Goal: Task Accomplishment & Management: Use online tool/utility

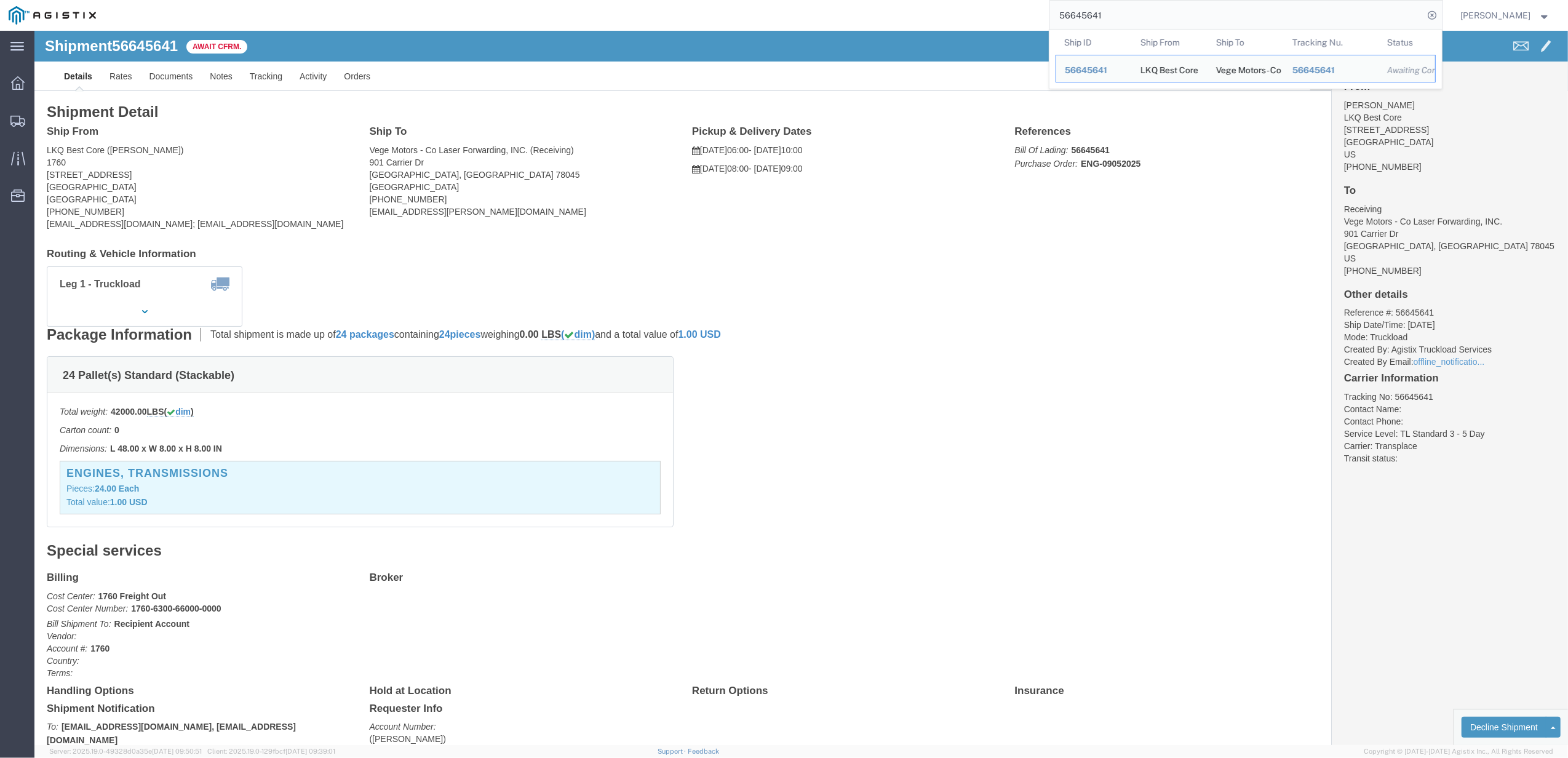
click at [1138, 13] on input "56645641" at bounding box center [1236, 15] width 374 height 29
click at [1151, 8] on input "56809756" at bounding box center [1236, 15] width 374 height 29
paste input "300817"
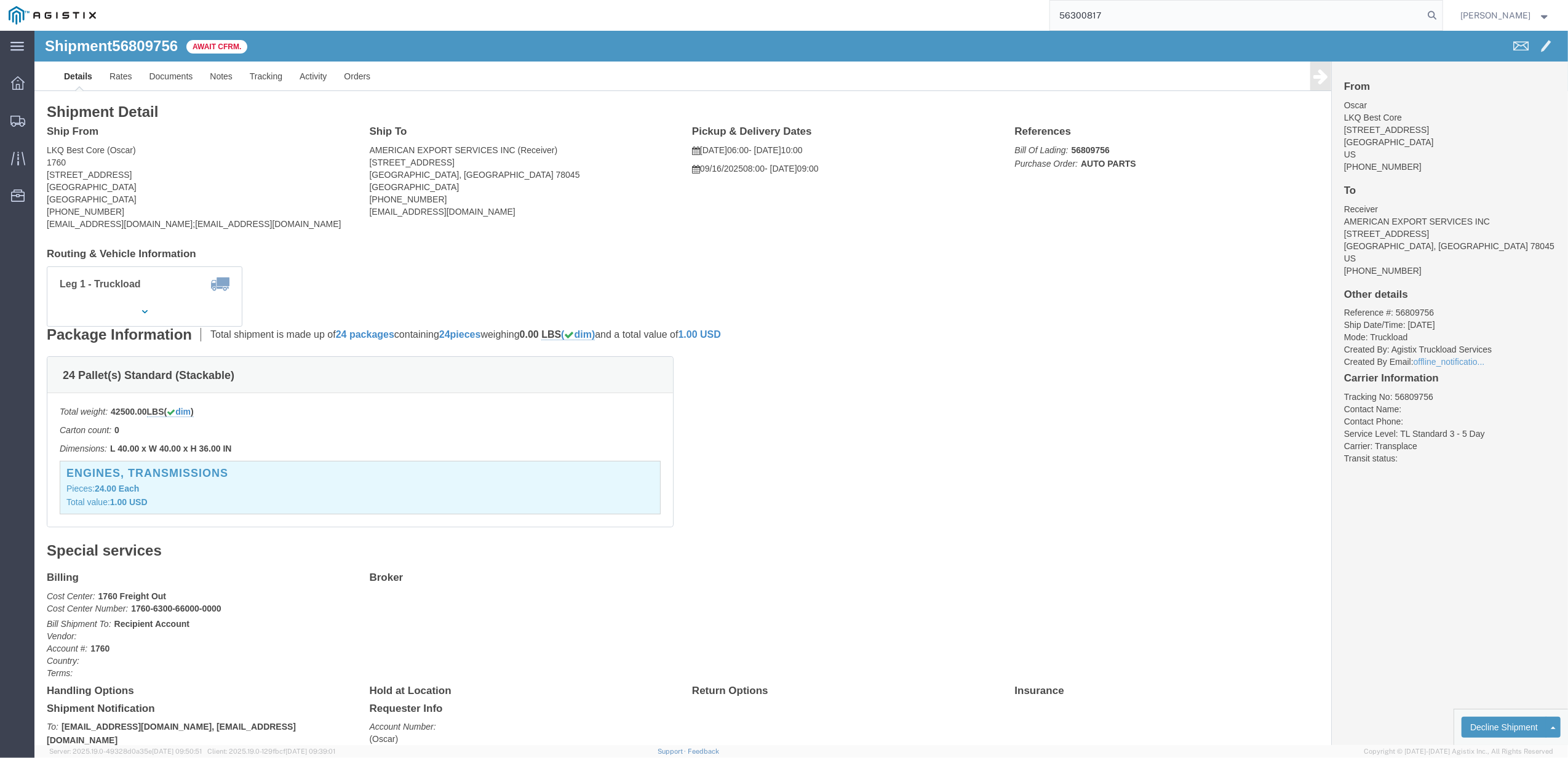
type input "56300817"
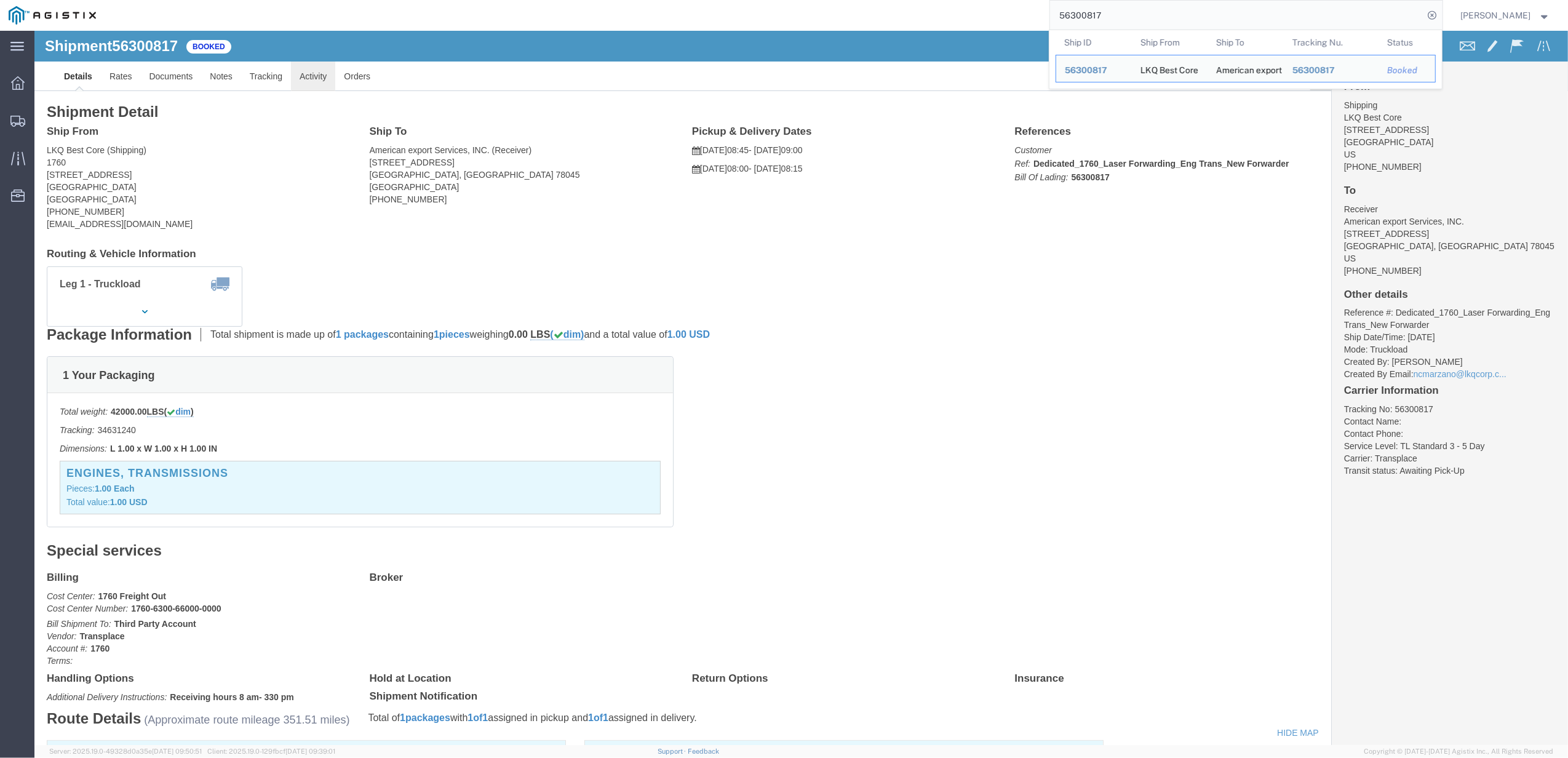
click link "Activity"
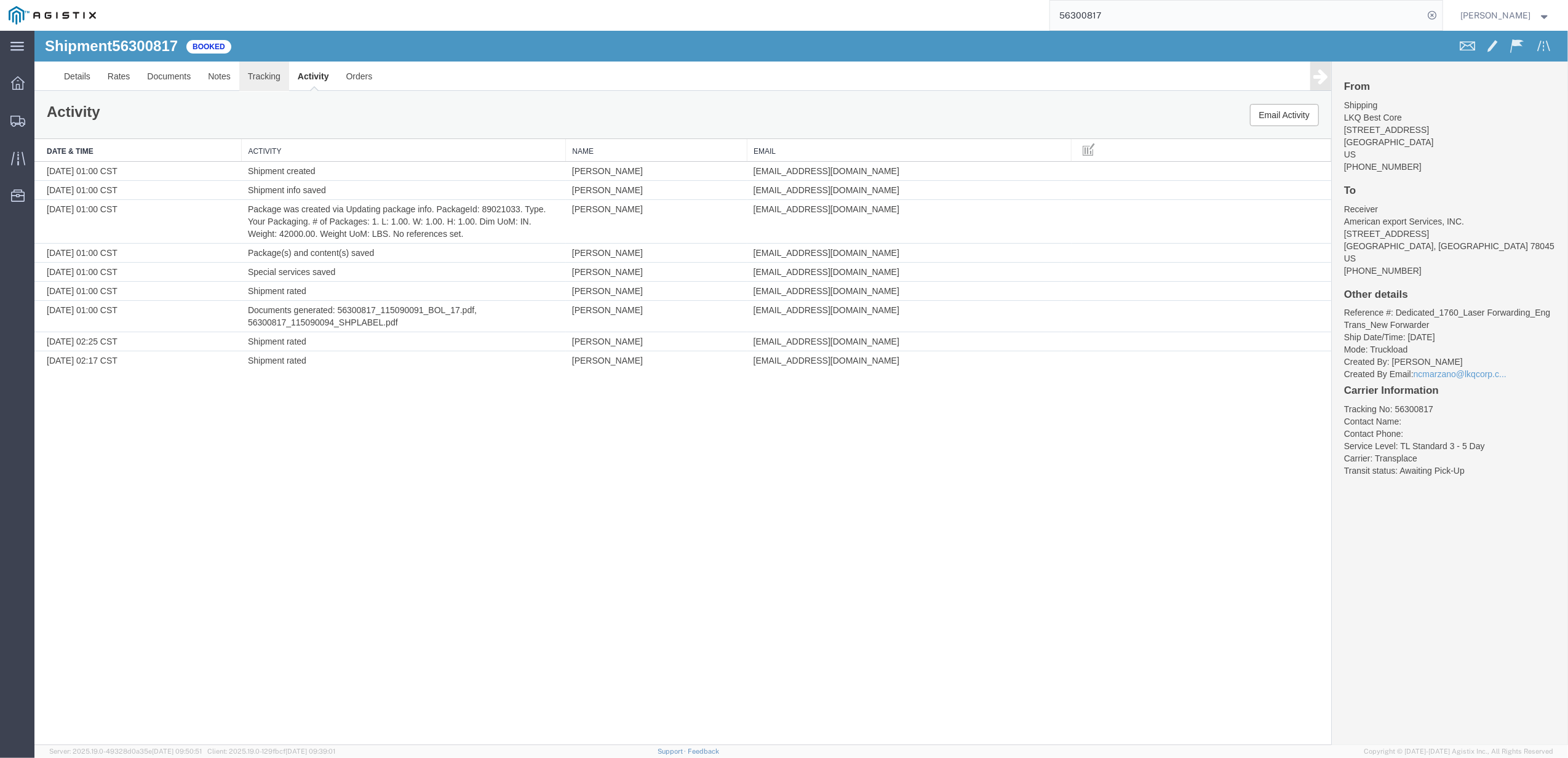
click at [278, 82] on link "Tracking" at bounding box center [264, 76] width 50 height 29
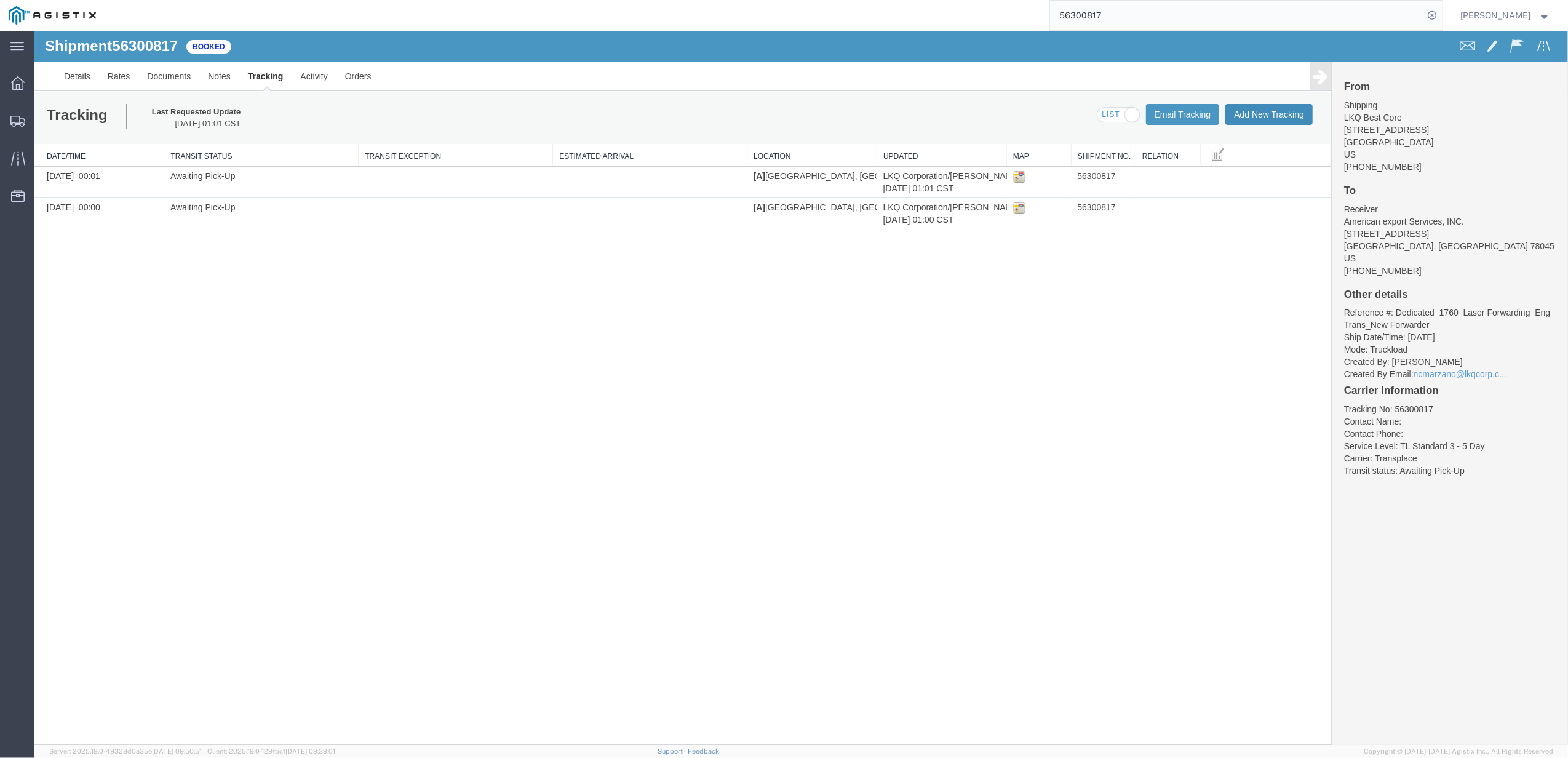
click at [1256, 117] on button "Add New Tracking" at bounding box center [1269, 115] width 87 height 21
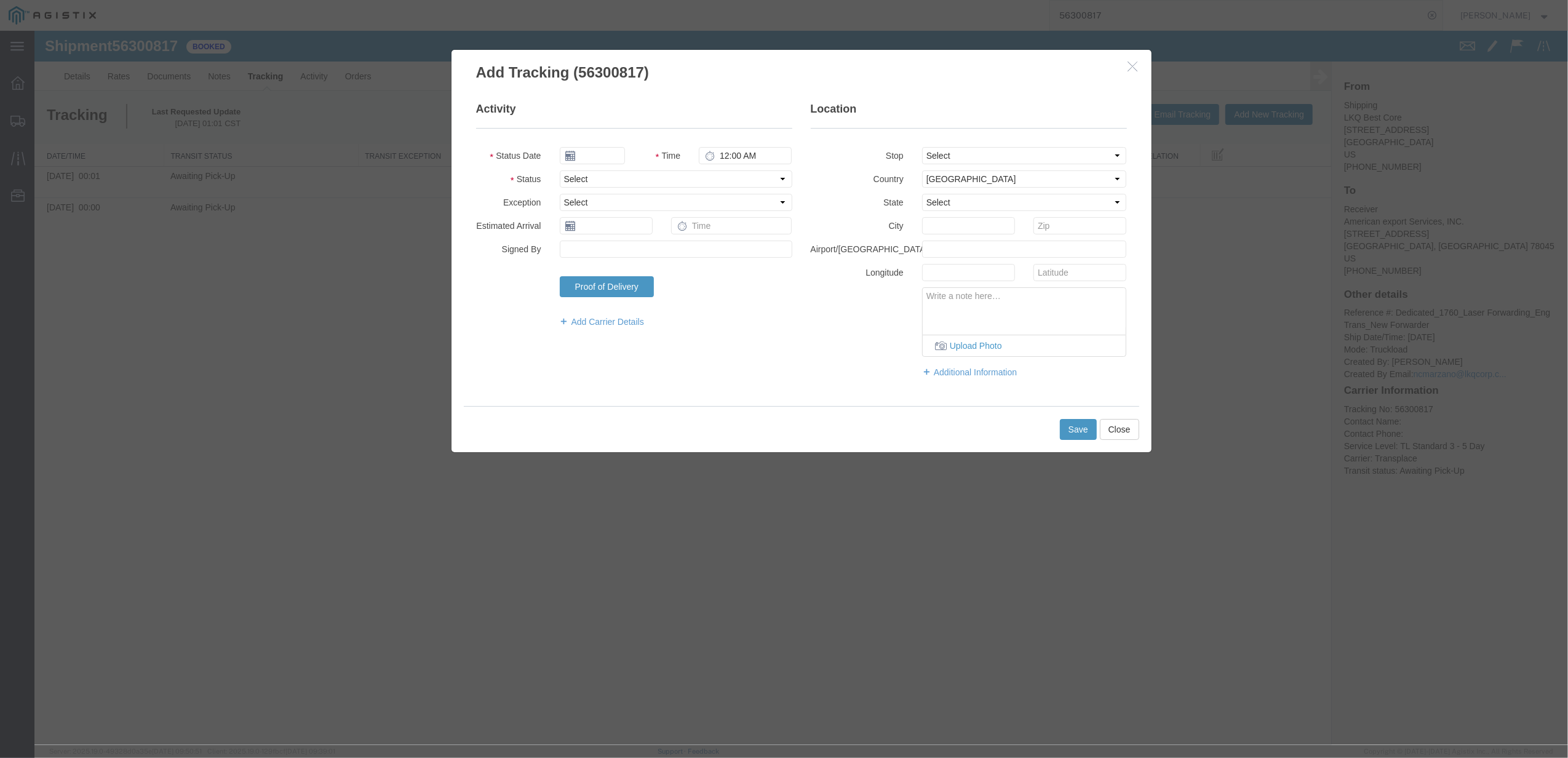
type input "09/17/2025"
type input "2:00 PM"
click at [623, 177] on select "Select Arrival Notice Available Arrival Notice Imported Arrive at Delivery Loca…" at bounding box center [676, 179] width 233 height 17
select select "DELIVRED"
click at [560, 171] on select "Select Arrival Notice Available Arrival Notice Imported Arrive at Delivery Loca…" at bounding box center [676, 179] width 233 height 17
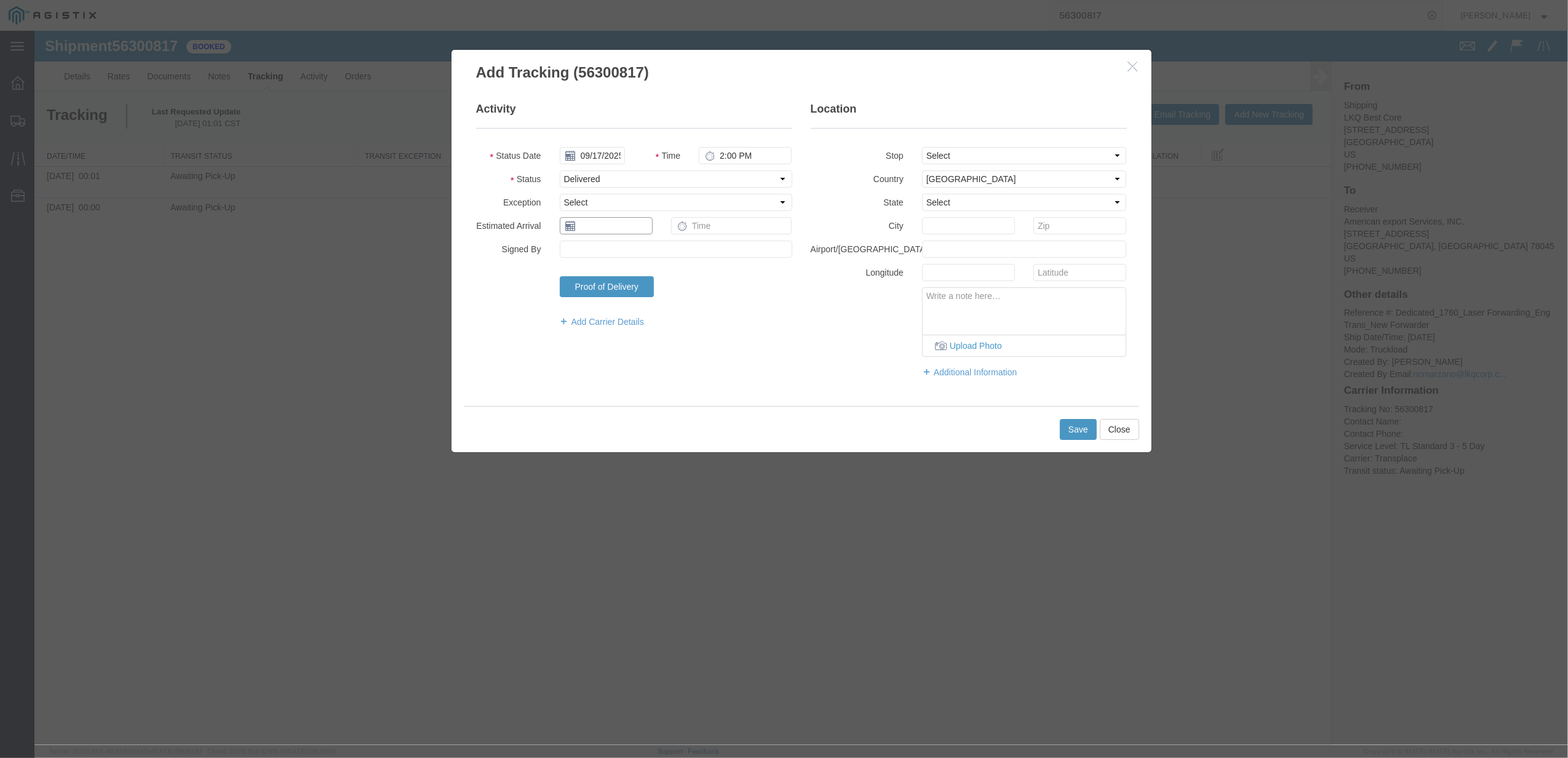
click at [610, 228] on input "text" at bounding box center [606, 226] width 93 height 17
type input "[DATE]"
type input "8:00 AM"
click at [1078, 427] on button "Save" at bounding box center [1078, 429] width 37 height 21
